Goal: Information Seeking & Learning: Learn about a topic

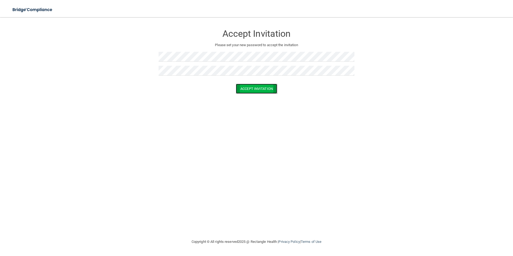
click at [252, 87] on button "Accept Invitation" at bounding box center [256, 89] width 41 height 10
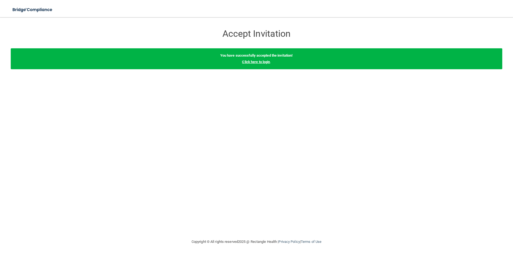
click at [248, 62] on link "Click here to login" at bounding box center [256, 62] width 28 height 4
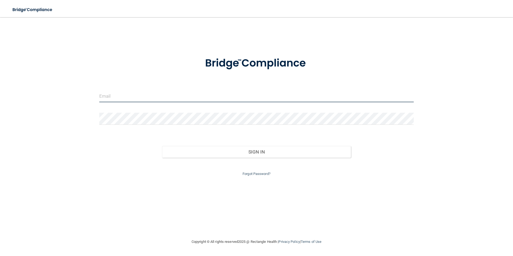
click at [122, 99] on input "email" at bounding box center [256, 96] width 315 height 12
type input "[EMAIL_ADDRESS][DOMAIN_NAME]"
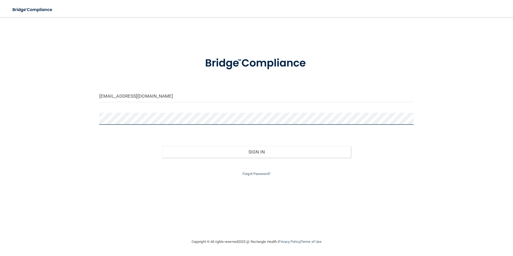
click at [162, 146] on button "Sign In" at bounding box center [256, 152] width 189 height 12
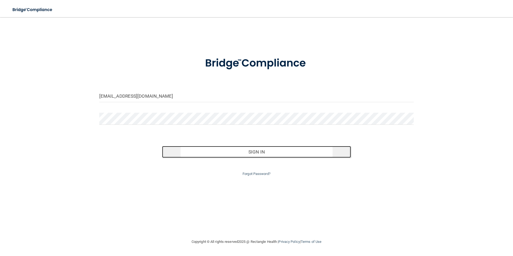
click at [242, 154] on button "Sign In" at bounding box center [256, 152] width 189 height 12
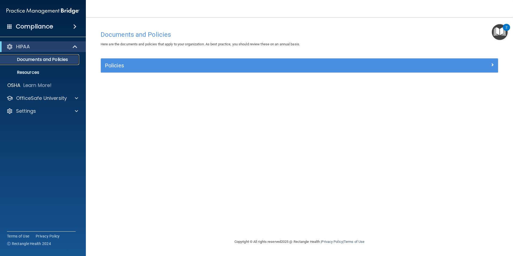
click at [44, 57] on p "Documents and Policies" at bounding box center [39, 59] width 73 height 5
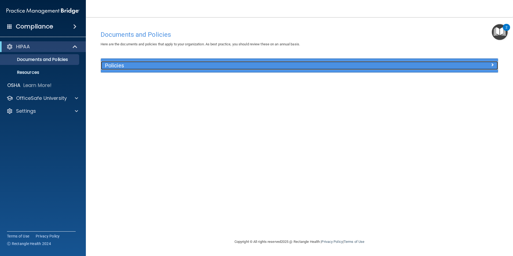
click at [117, 65] on h5 "Policies" at bounding box center [250, 65] width 290 height 6
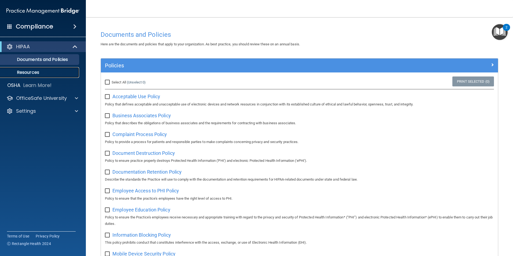
click at [34, 76] on link "Resources" at bounding box center [37, 72] width 84 height 11
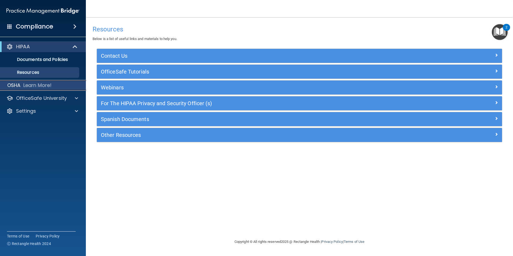
click at [53, 86] on div "OSHA Learn More!" at bounding box center [43, 85] width 94 height 11
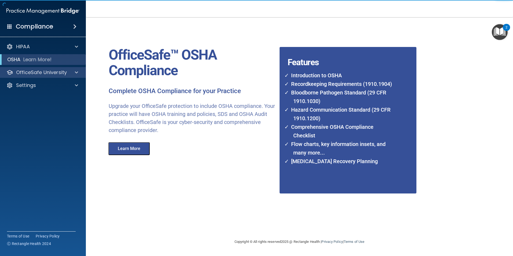
click at [54, 76] on div "OfficeSafe University" at bounding box center [43, 72] width 86 height 11
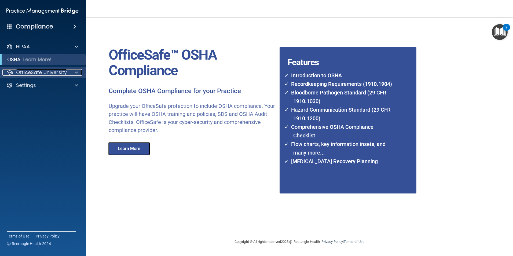
click at [45, 71] on p "OfficeSafe University" at bounding box center [41, 72] width 51 height 6
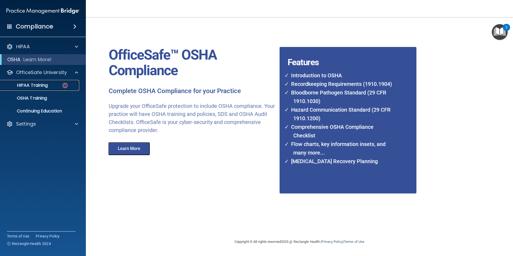
click at [55, 89] on link "HIPAA Training" at bounding box center [37, 85] width 84 height 11
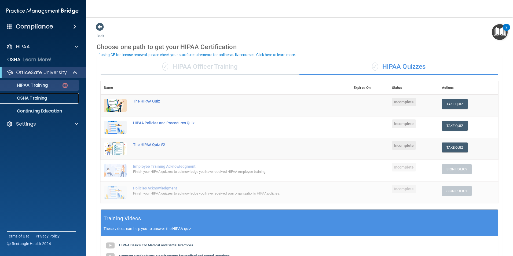
click at [44, 98] on p "OSHA Training" at bounding box center [24, 97] width 43 height 5
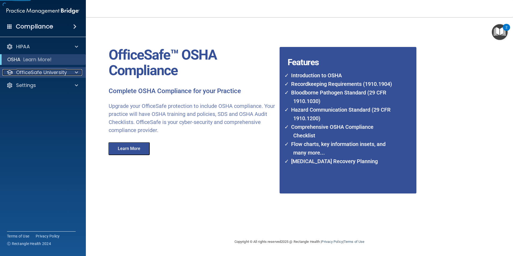
click at [32, 73] on p "OfficeSafe University" at bounding box center [41, 72] width 51 height 6
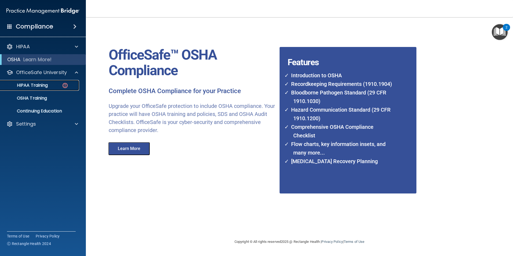
click at [33, 82] on link "HIPAA Training" at bounding box center [37, 85] width 84 height 11
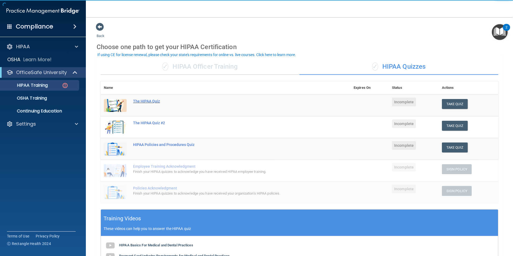
click at [150, 101] on div "The HIPAA Quiz" at bounding box center [228, 101] width 190 height 4
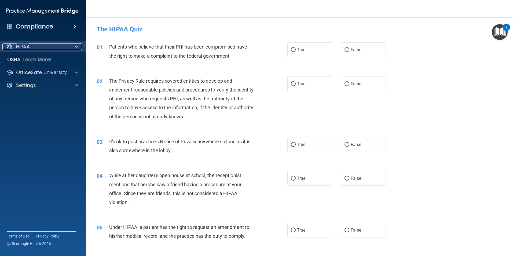
click at [27, 47] on p "HIPAA" at bounding box center [23, 46] width 14 height 6
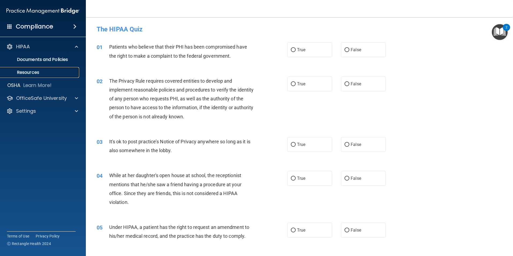
click at [32, 71] on p "Resources" at bounding box center [39, 72] width 73 height 5
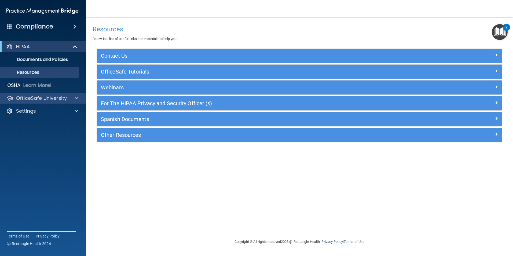
click at [64, 102] on div "OfficeSafe University" at bounding box center [43, 98] width 86 height 11
click at [75, 98] on div at bounding box center [75, 98] width 13 height 6
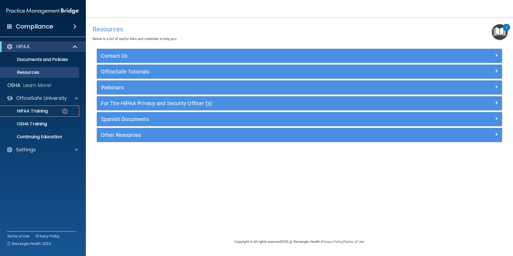
click at [61, 109] on div "HIPAA Training" at bounding box center [39, 110] width 73 height 5
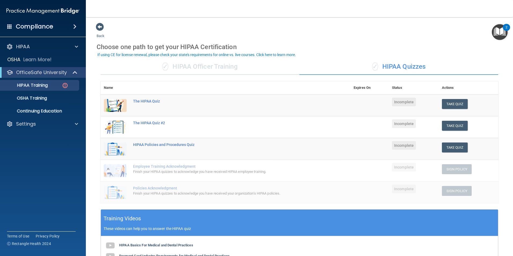
click at [187, 65] on div "✓ HIPAA Officer Training" at bounding box center [200, 67] width 199 height 16
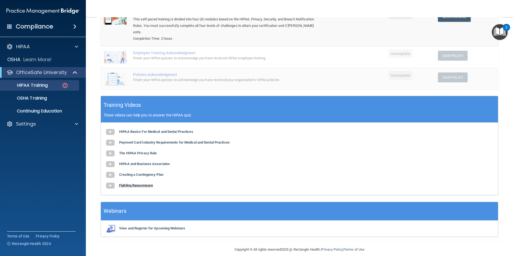
scroll to position [87, 0]
click at [141, 129] on b "HIPAA Basics For Medical and Dental Practices" at bounding box center [156, 131] width 74 height 4
